Goal: Navigation & Orientation: Find specific page/section

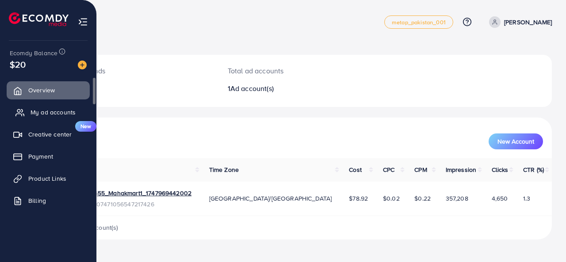
click at [28, 109] on link "My ad accounts" at bounding box center [48, 112] width 83 height 18
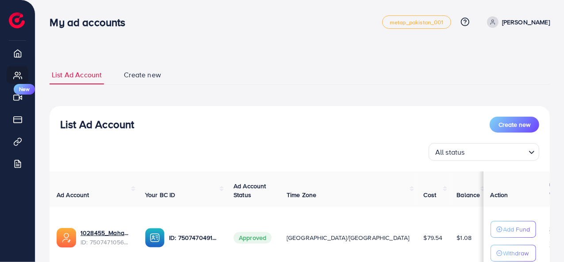
click at [207, 11] on div "My ad accounts metap_pakistan_001 Help Center Contact Support Plans and Pricing…" at bounding box center [300, 22] width 500 height 25
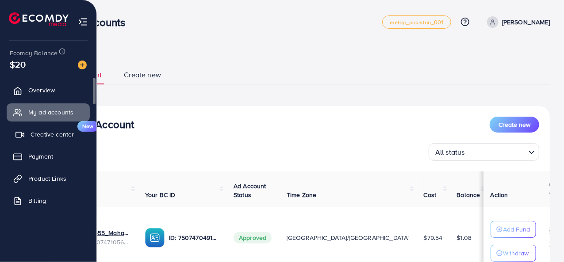
click at [34, 133] on span "Creative center" at bounding box center [51, 134] width 43 height 9
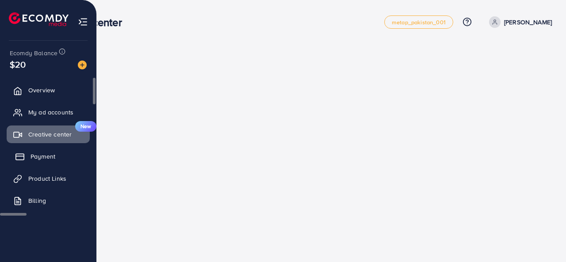
click at [50, 151] on link "Payment" at bounding box center [48, 157] width 83 height 18
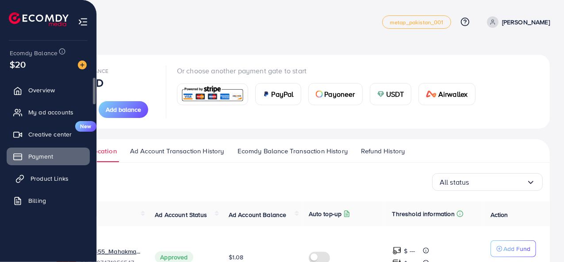
click at [46, 183] on link "Product Links" at bounding box center [48, 179] width 83 height 18
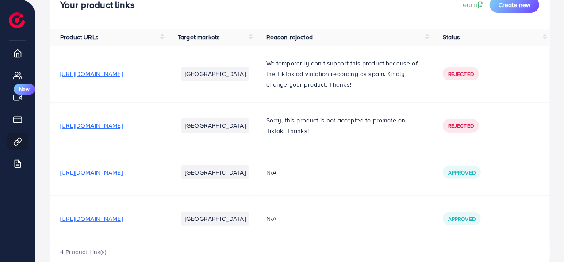
scroll to position [86, 0]
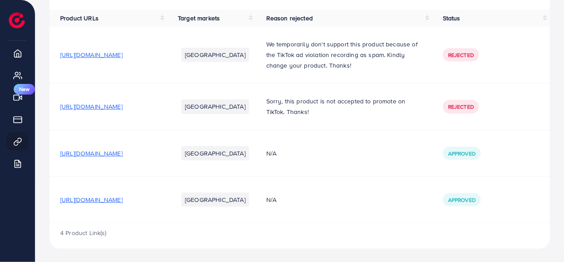
click at [122, 201] on span "[URL][DOMAIN_NAME]" at bounding box center [91, 199] width 62 height 9
